Goal: Obtain resource: Download file/media

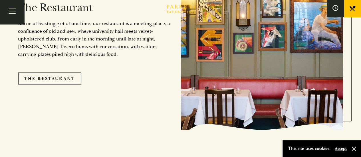
scroll to position [471, 0]
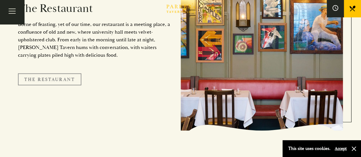
click at [65, 73] on link "The Restaurant" at bounding box center [49, 79] width 63 height 12
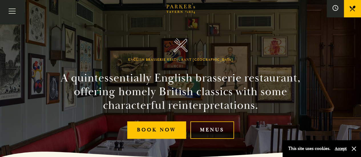
click at [216, 126] on link "Menus" at bounding box center [212, 129] width 44 height 17
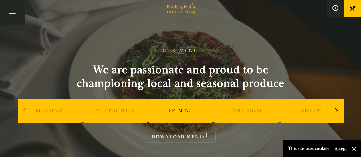
click at [177, 111] on link "SET MENU" at bounding box center [180, 119] width 23 height 23
click at [199, 135] on link "DOWNLOAD MENU" at bounding box center [181, 137] width 70 height 12
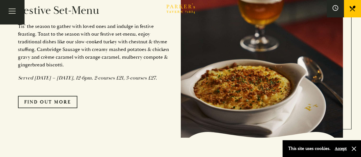
scroll to position [464, 0]
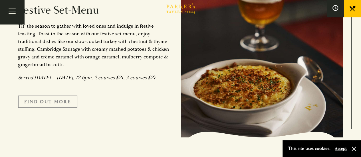
click at [58, 108] on link "FIND OUT MORE" at bounding box center [47, 102] width 59 height 12
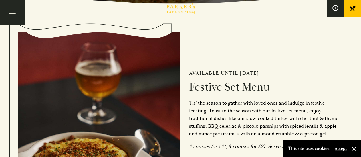
scroll to position [154, 0]
